Goal: Task Accomplishment & Management: Use online tool/utility

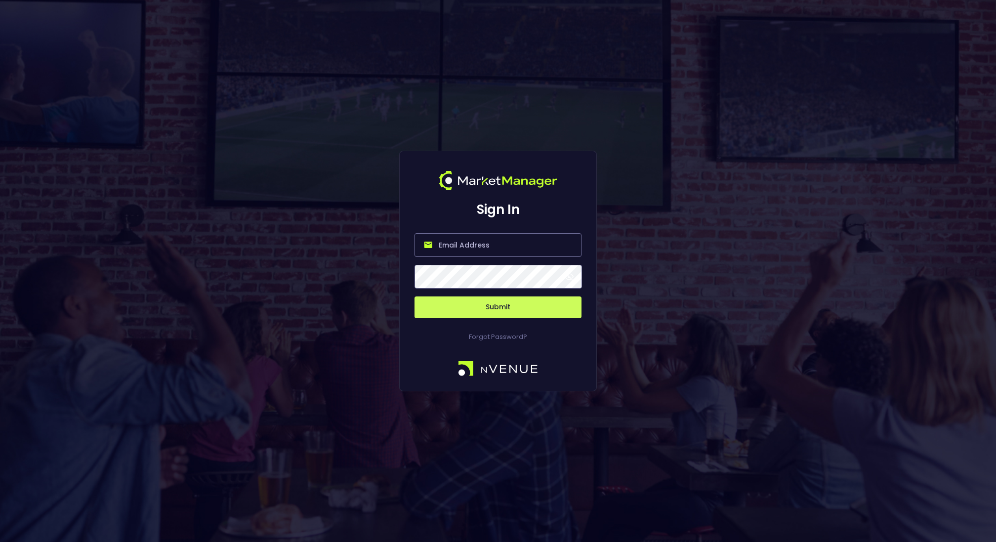
click at [494, 235] on input "email" at bounding box center [498, 245] width 167 height 24
type input "[EMAIL_ADDRESS][DOMAIN_NAME]"
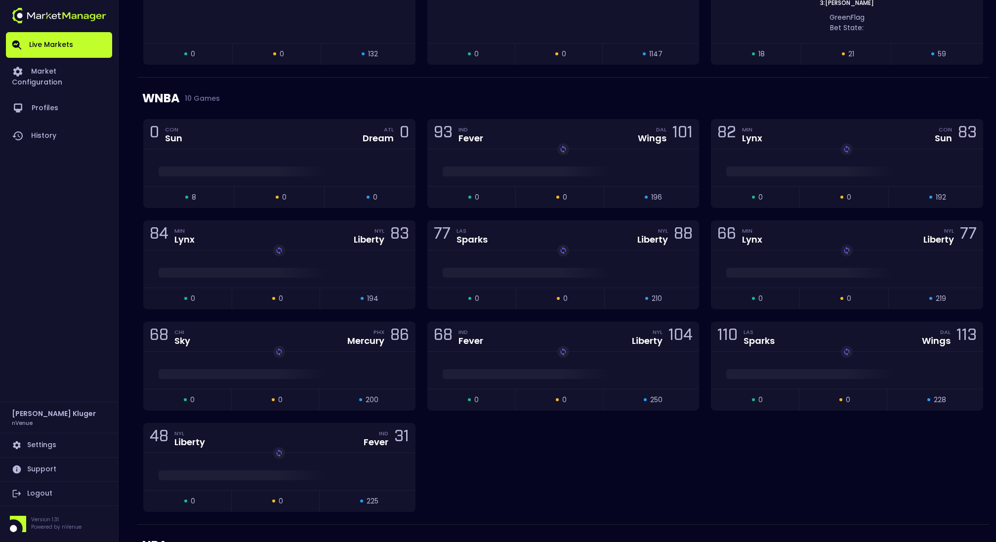
scroll to position [631, 0]
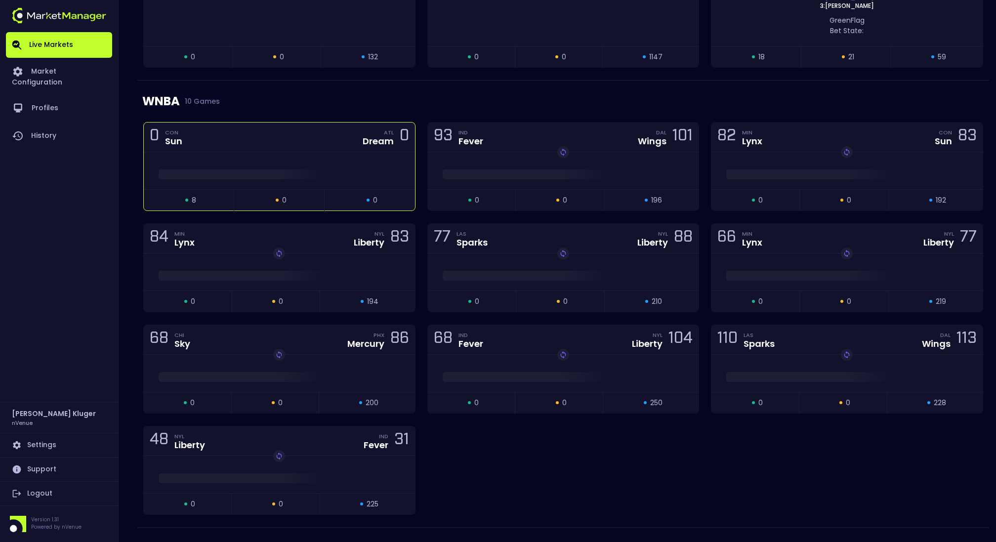
click at [314, 165] on div at bounding box center [279, 172] width 271 height 15
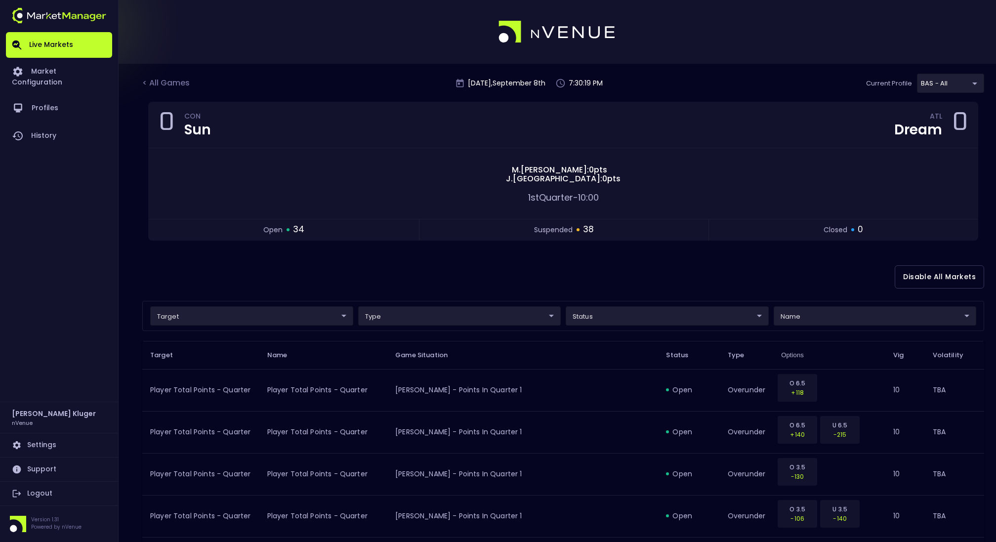
scroll to position [20, 0]
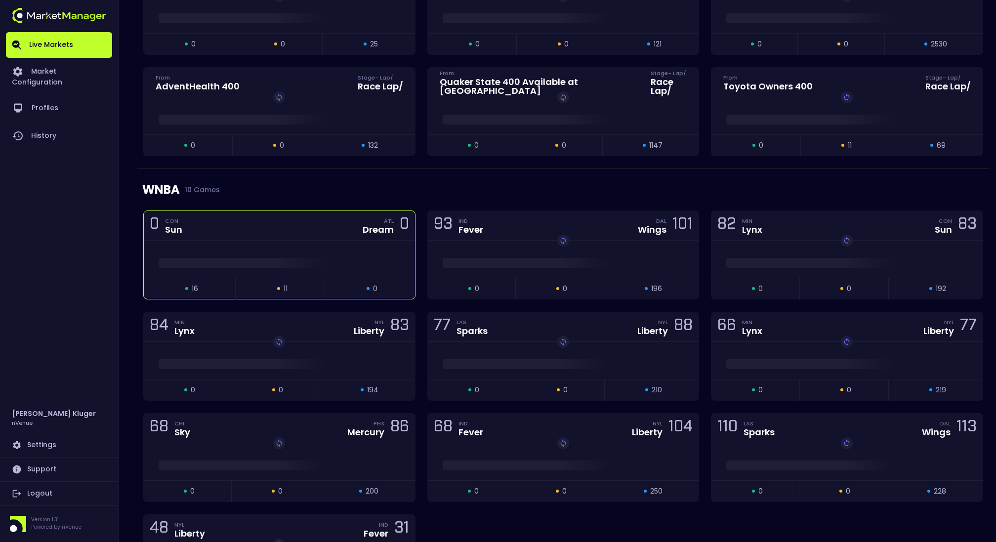
scroll to position [482, 0]
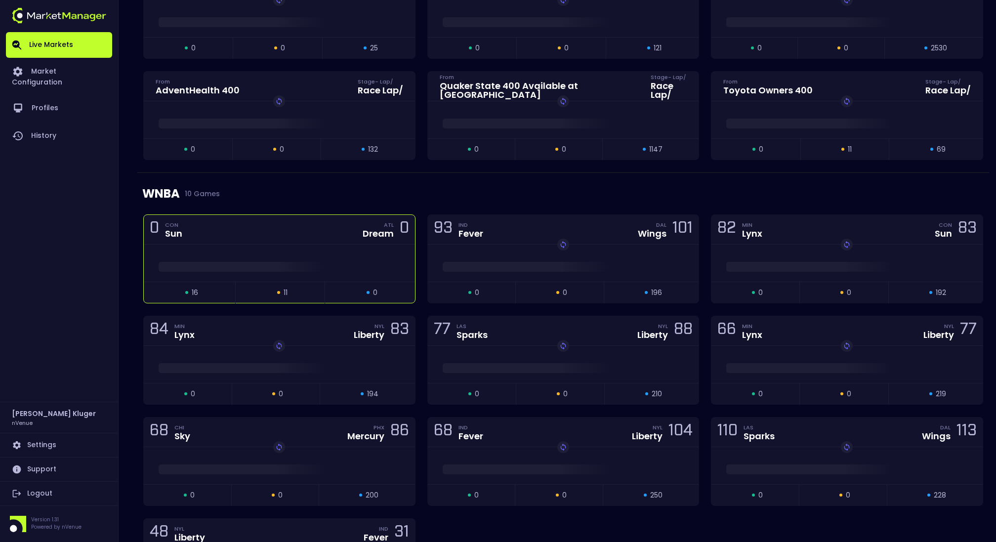
click at [301, 272] on div at bounding box center [279, 263] width 271 height 37
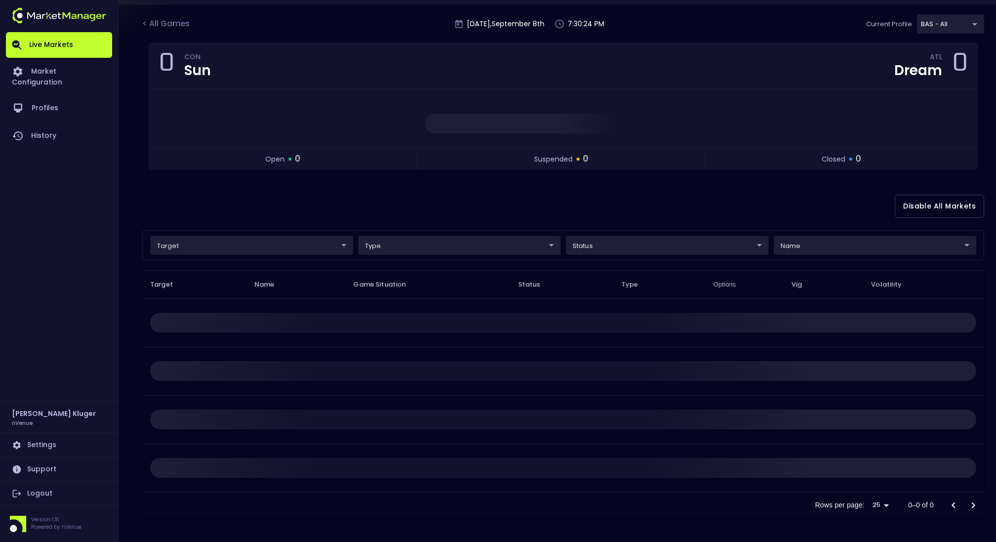
scroll to position [0, 0]
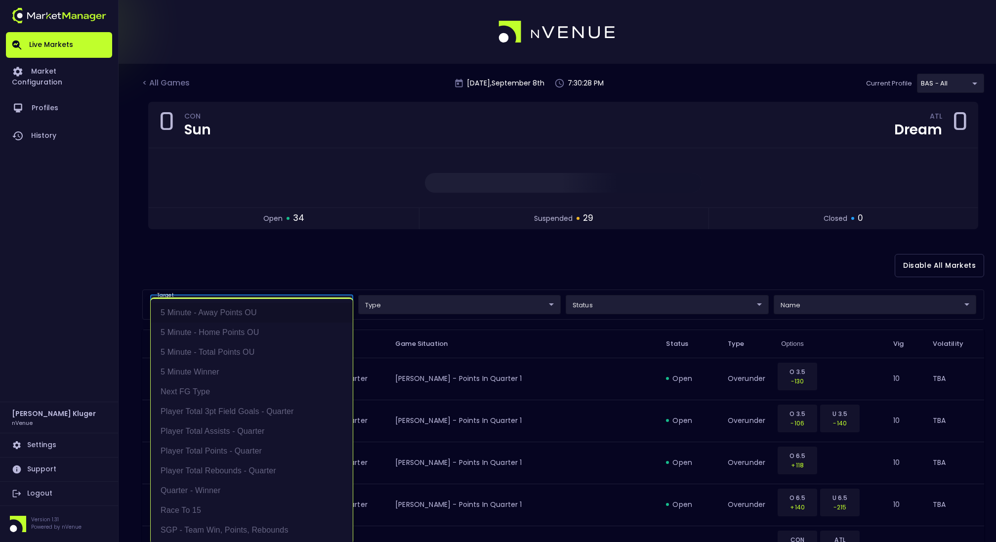
click at [292, 346] on li "5 Minute - Total Points OU" at bounding box center [252, 352] width 202 height 20
type input "5 Minute - Total Points OU"
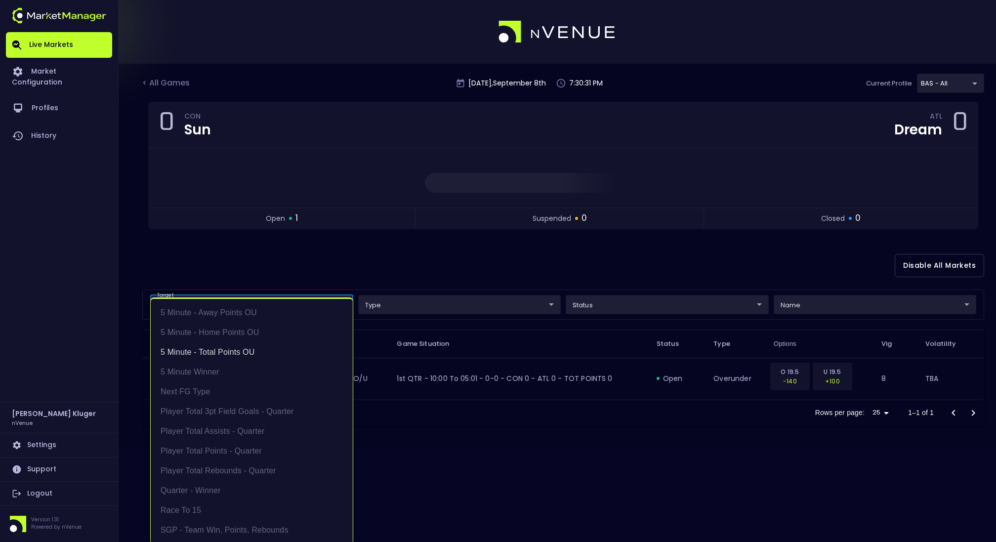
click at [458, 258] on div at bounding box center [498, 271] width 996 height 542
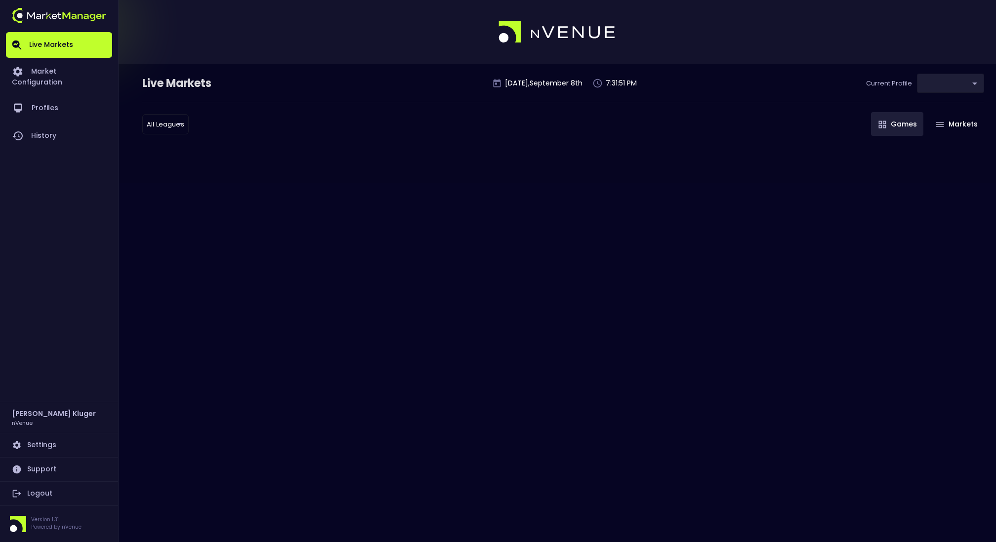
type input "0d810fa5-e353-4d9c-b11d-31f095cae871"
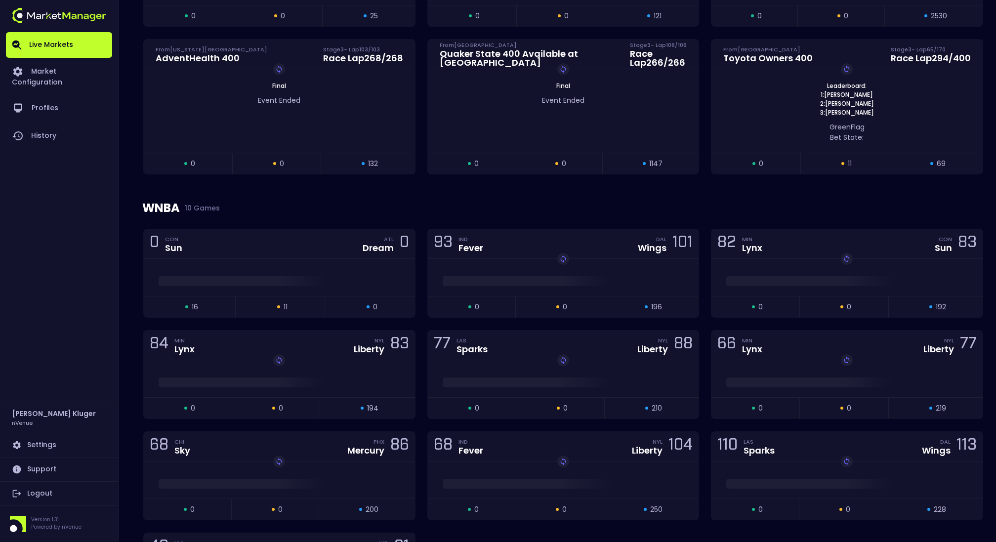
scroll to position [519, 0]
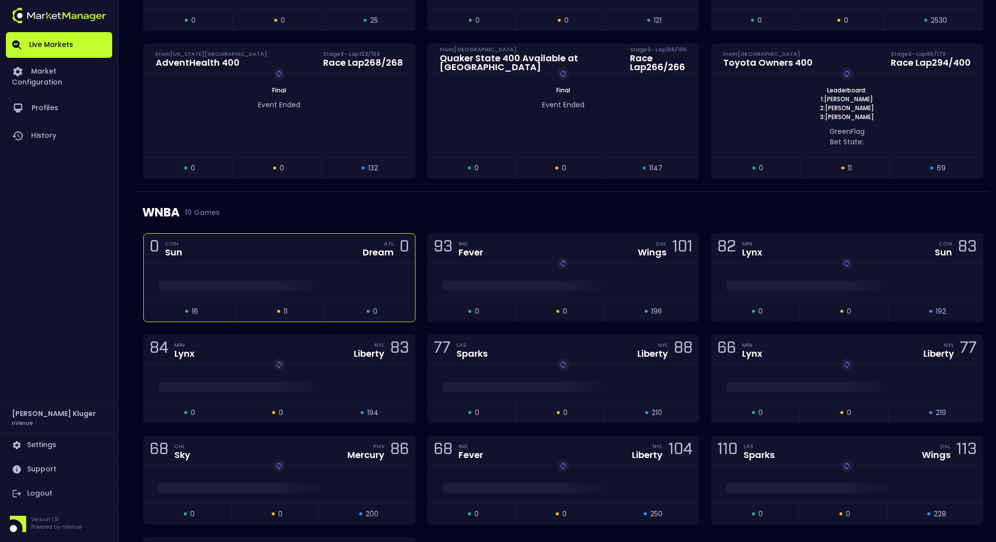
click at [273, 268] on div at bounding box center [279, 281] width 271 height 37
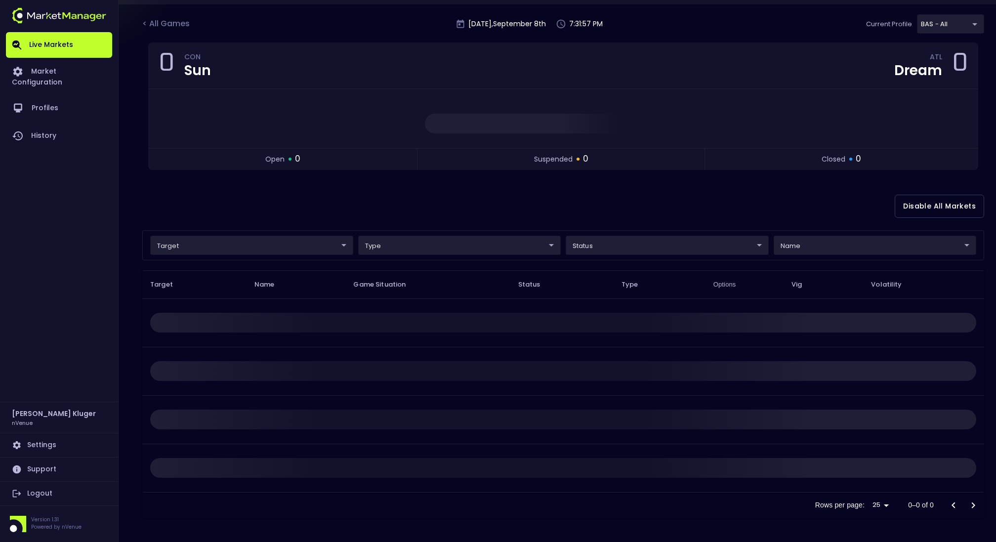
scroll to position [0, 0]
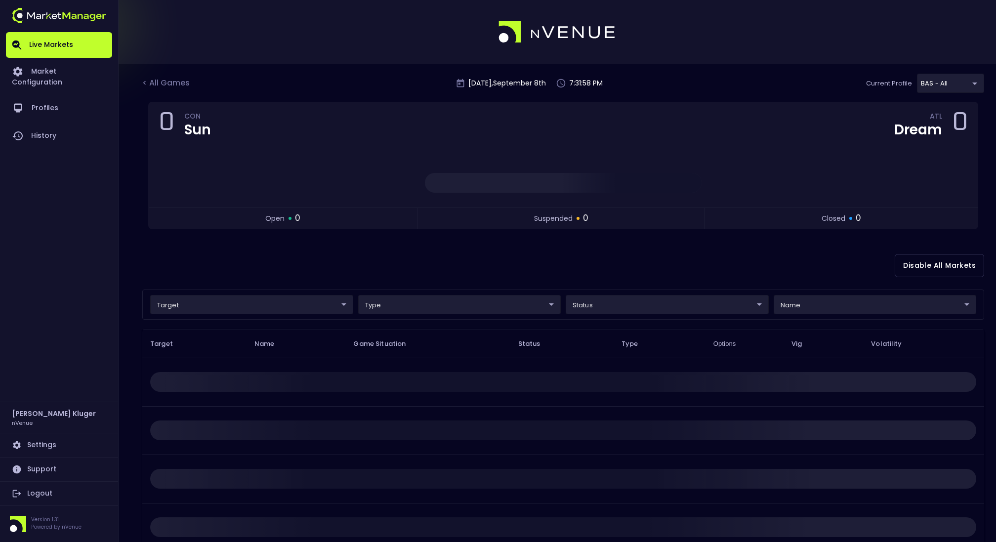
click at [229, 314] on div "target ​ ​ type ​ ​ status ​ ​ name ​ ​" at bounding box center [563, 305] width 842 height 30
click at [234, 308] on body "Live Markets Market Configuration Profiles History [PERSON_NAME] nVenue Setting…" at bounding box center [498, 300] width 996 height 601
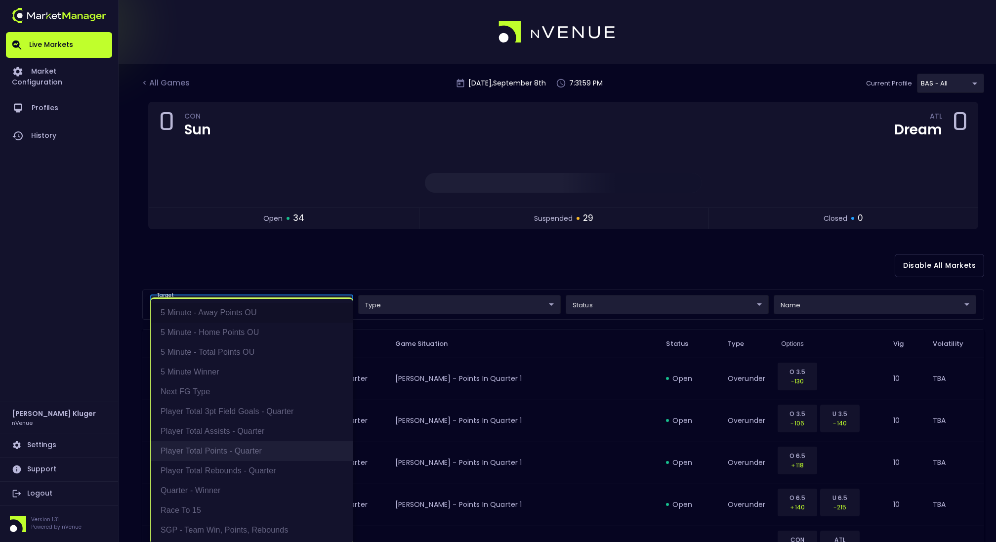
scroll to position [2, 0]
click at [292, 246] on div at bounding box center [498, 271] width 996 height 542
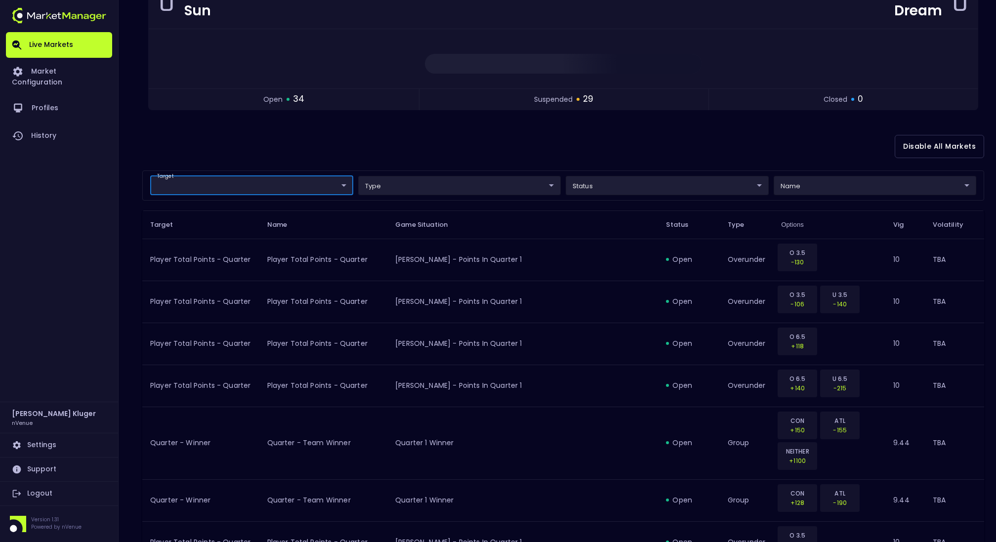
scroll to position [0, 0]
